Goal: Find contact information: Find contact information

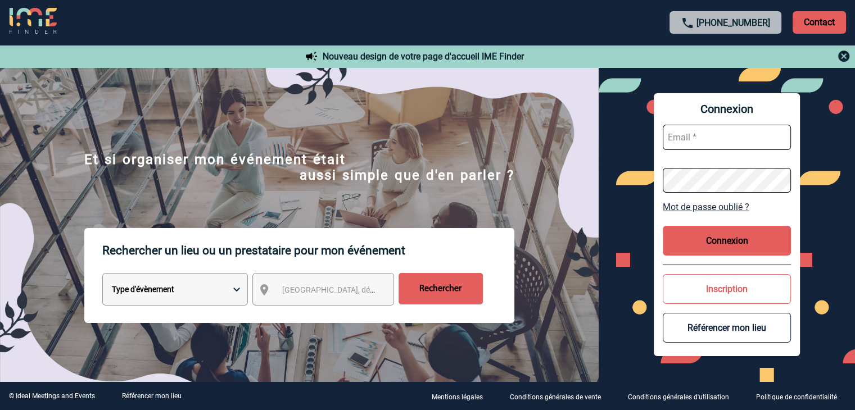
type input "mthevenin@ime-groupe.com"
click at [732, 237] on button "Connexion" at bounding box center [727, 241] width 128 height 30
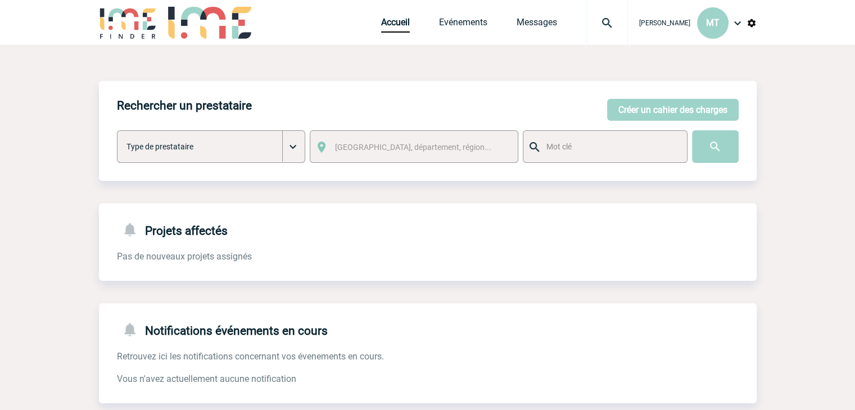
click at [605, 21] on img at bounding box center [607, 22] width 40 height 13
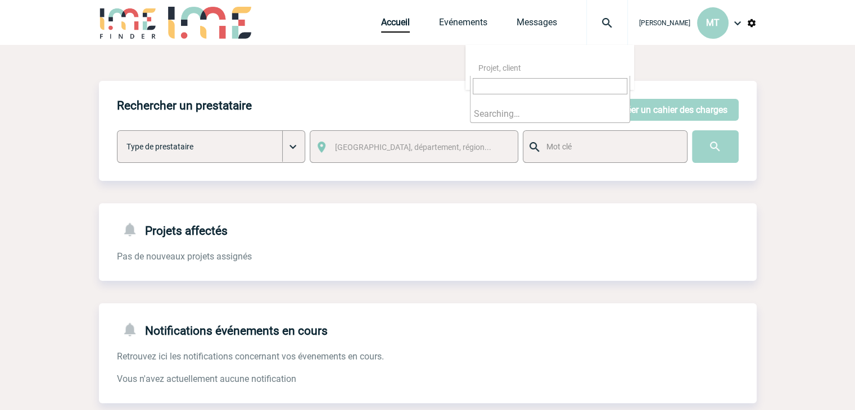
paste input "2000425880"
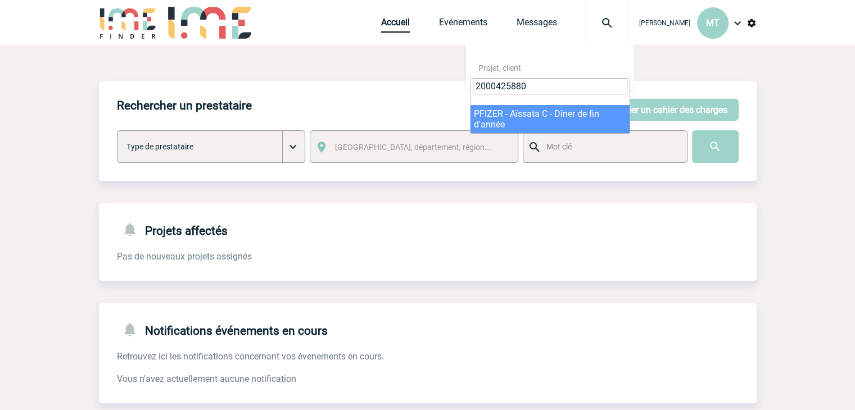
type input "2000425880"
select select "25381"
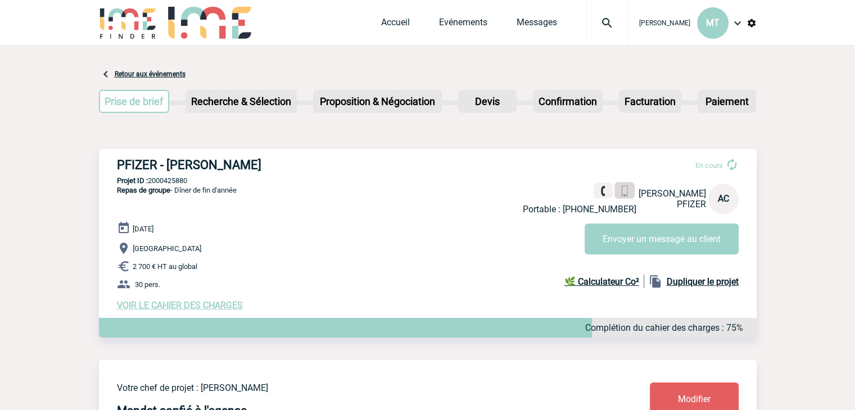
click at [619, 191] on img at bounding box center [624, 191] width 11 height 11
drag, startPoint x: 75, startPoint y: 65, endPoint x: 64, endPoint y: 63, distance: 10.8
drag, startPoint x: 88, startPoint y: 2, endPoint x: 58, endPoint y: 90, distance: 93.0
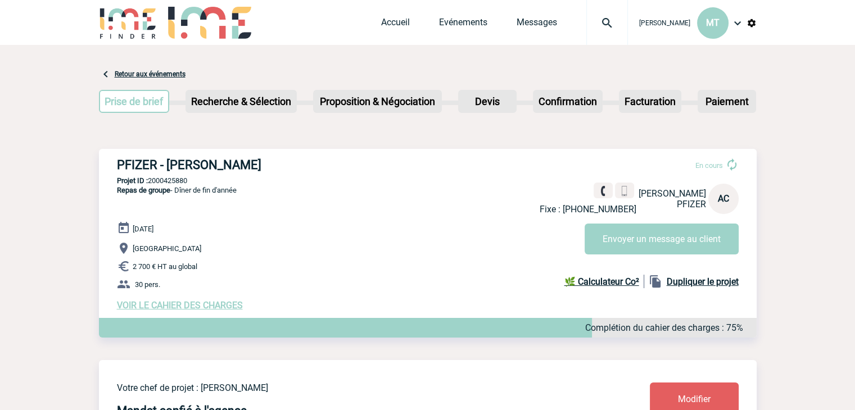
drag, startPoint x: 81, startPoint y: 55, endPoint x: 44, endPoint y: 77, distance: 43.4
drag, startPoint x: 67, startPoint y: 64, endPoint x: 60, endPoint y: 70, distance: 9.9
drag, startPoint x: 83, startPoint y: 56, endPoint x: 78, endPoint y: 59, distance: 6.1
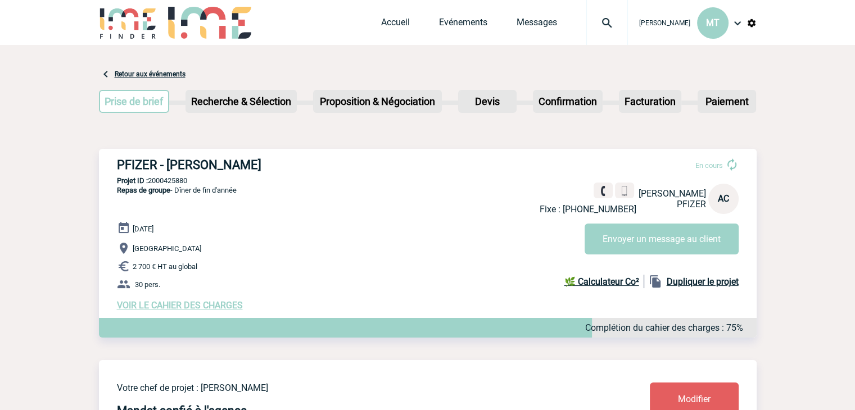
drag, startPoint x: 88, startPoint y: 62, endPoint x: 75, endPoint y: 69, distance: 14.6
click at [596, 25] on img at bounding box center [607, 22] width 40 height 13
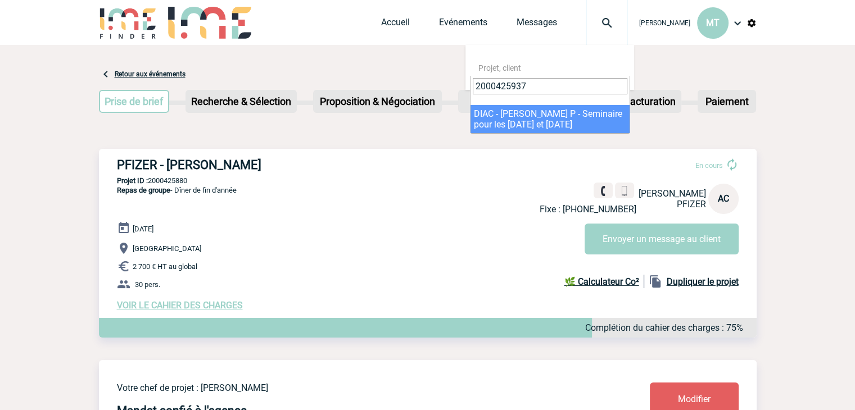
type input "2000425937"
select select "25438"
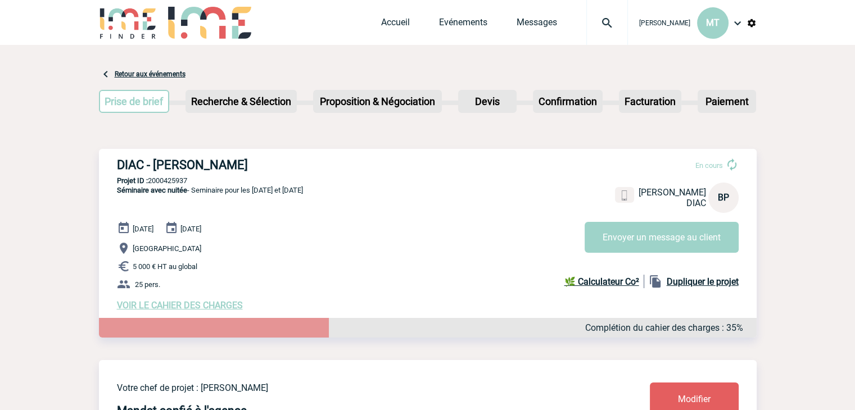
drag, startPoint x: 76, startPoint y: 112, endPoint x: 56, endPoint y: 119, distance: 21.3
click at [619, 186] on img at bounding box center [624, 191] width 11 height 11
